Goal: Task Accomplishment & Management: Use online tool/utility

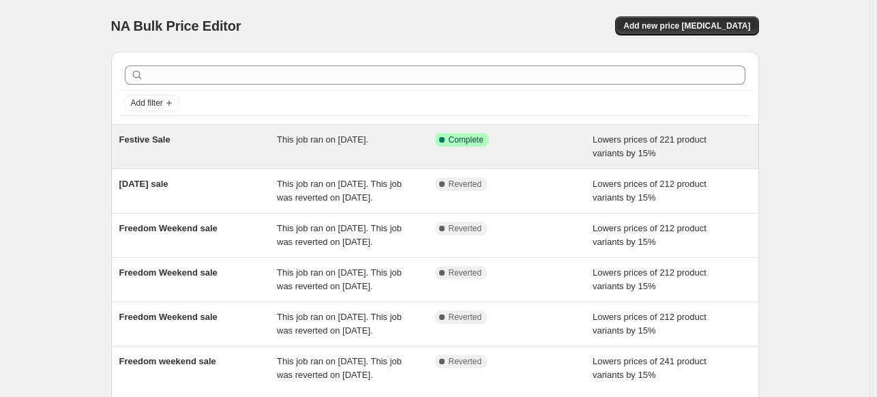
click at [342, 142] on span "This job ran on September 13, 2025." at bounding box center [322, 139] width 91 height 10
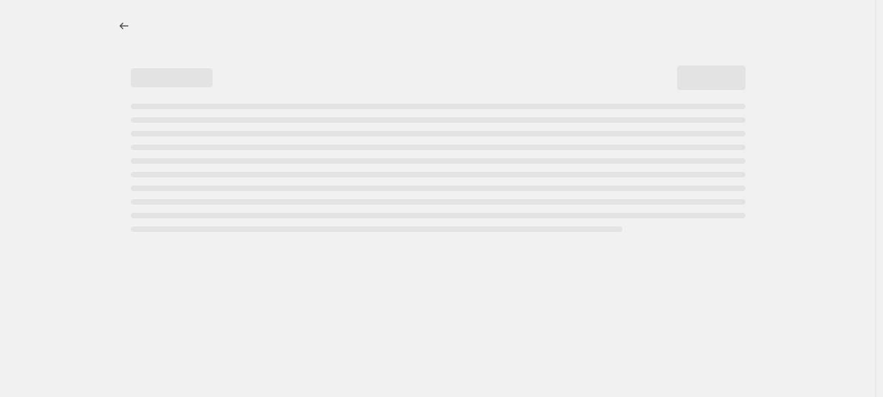
select select "percentage"
select select "pp"
select select "collection"
select select "not_equal"
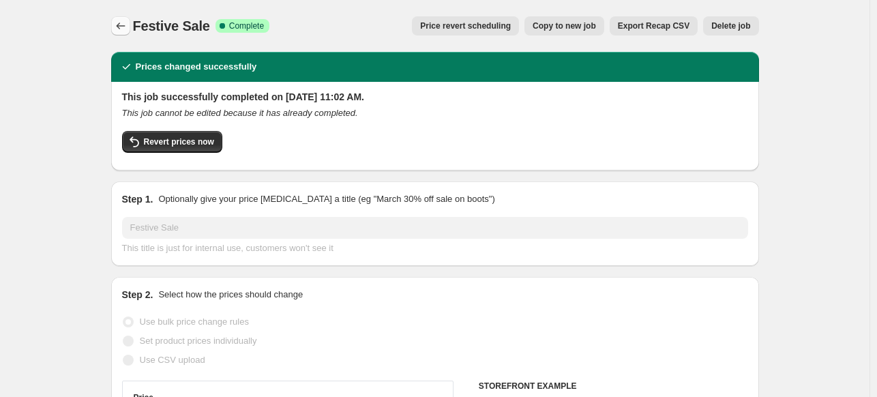
click at [120, 28] on icon "Price change jobs" at bounding box center [121, 26] width 14 height 14
